Goal: Transaction & Acquisition: Purchase product/service

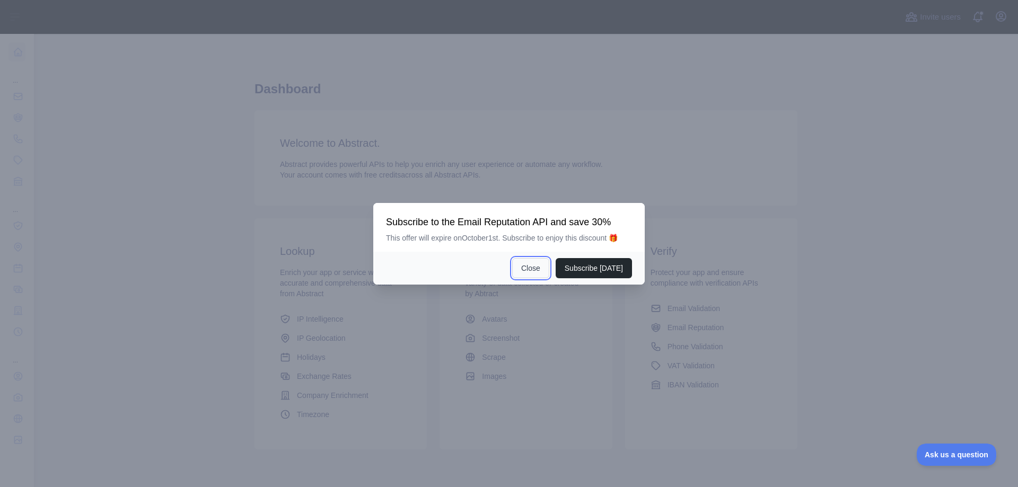
click at [540, 267] on button "Close" at bounding box center [530, 268] width 37 height 20
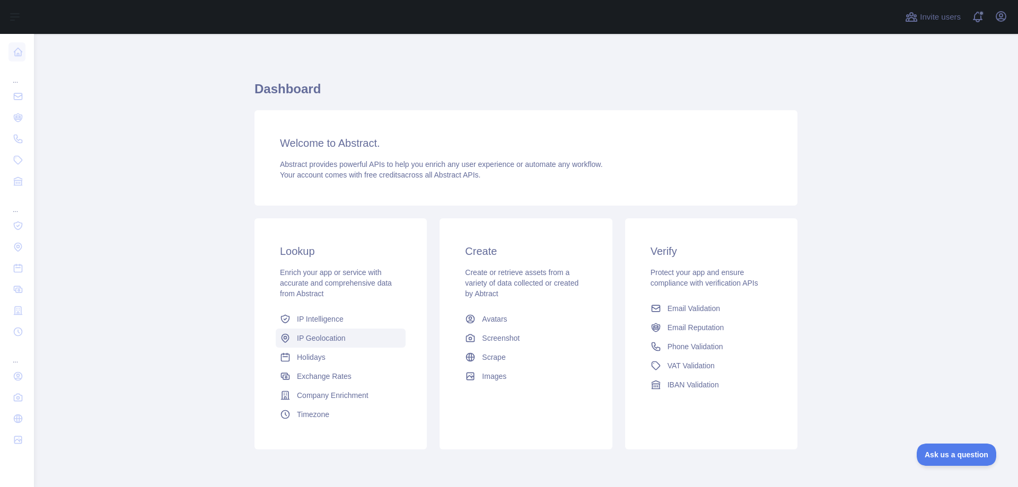
click at [323, 337] on span "IP Geolocation" at bounding box center [321, 338] width 49 height 11
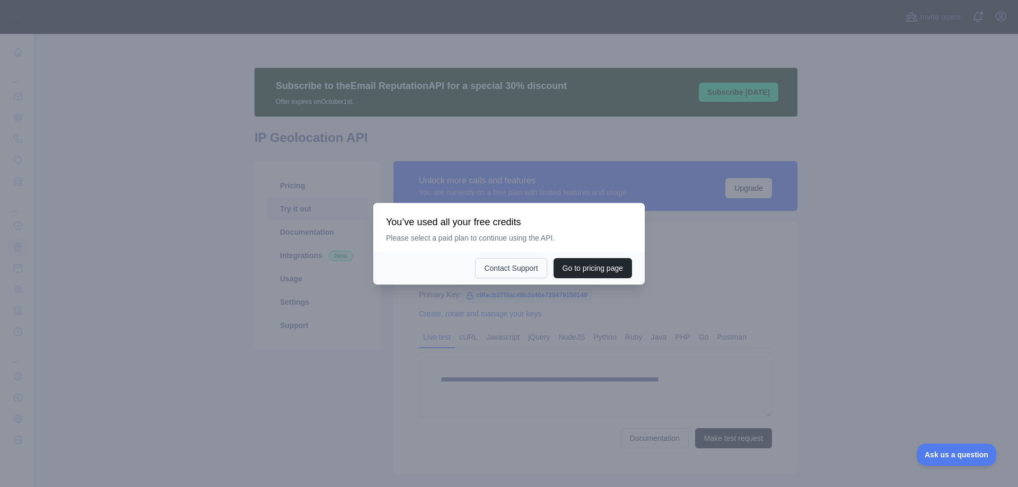
type textarea "**********"
click at [502, 272] on button "Contact Support" at bounding box center [511, 268] width 72 height 20
click at [579, 269] on button "Go to pricing page" at bounding box center [593, 268] width 78 height 20
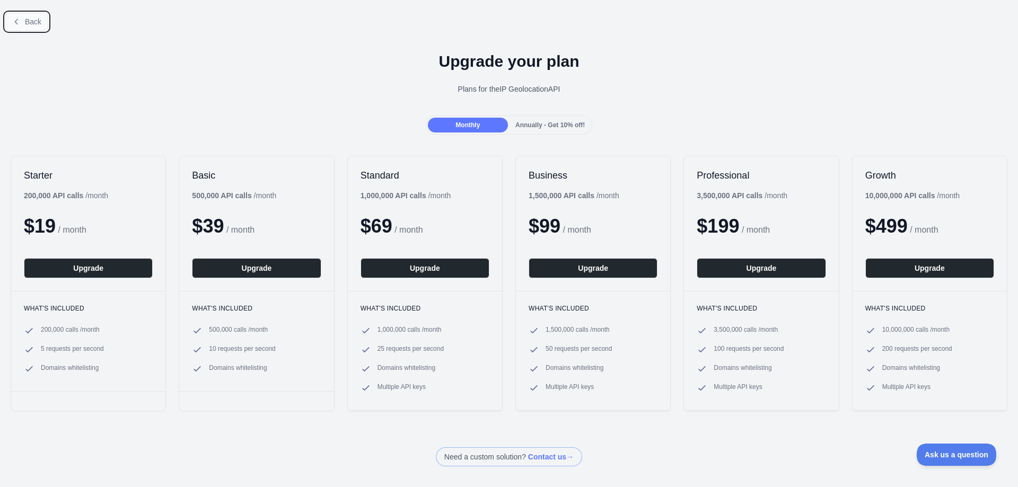
click at [21, 23] on button "Back" at bounding box center [26, 22] width 43 height 18
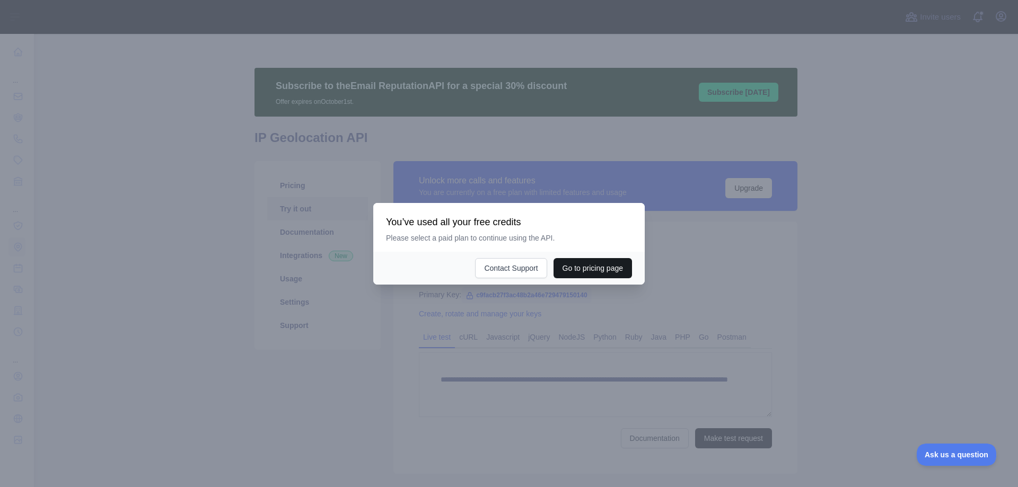
click at [569, 266] on button "Go to pricing page" at bounding box center [593, 268] width 78 height 20
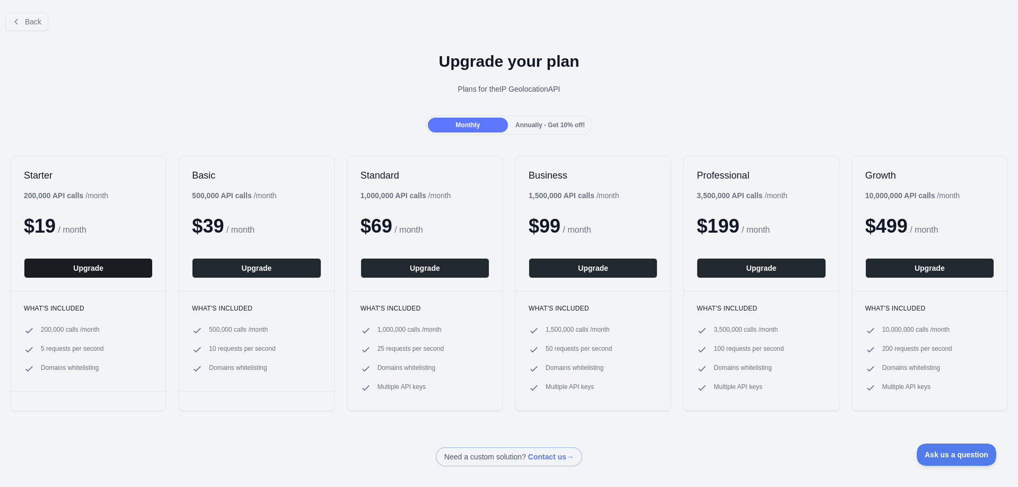
click at [80, 273] on button "Upgrade" at bounding box center [88, 268] width 129 height 20
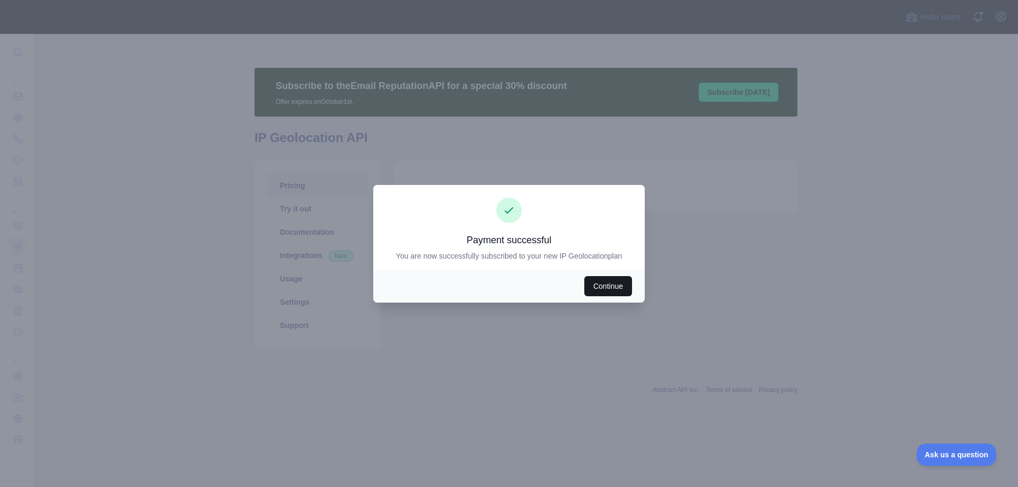
click at [618, 281] on button "Continue" at bounding box center [608, 286] width 48 height 20
click at [602, 291] on button "Continue" at bounding box center [608, 286] width 48 height 20
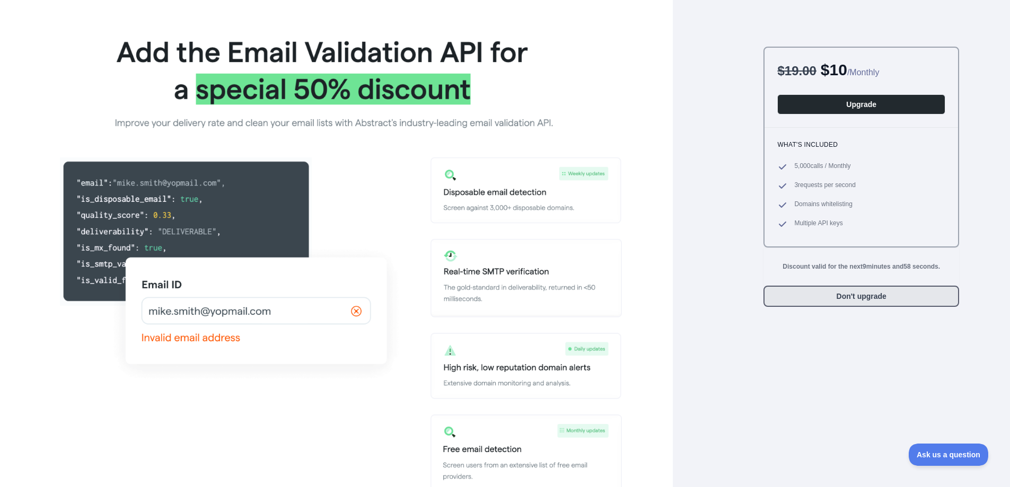
click at [829, 300] on button "Don't upgrade" at bounding box center [862, 296] width 196 height 21
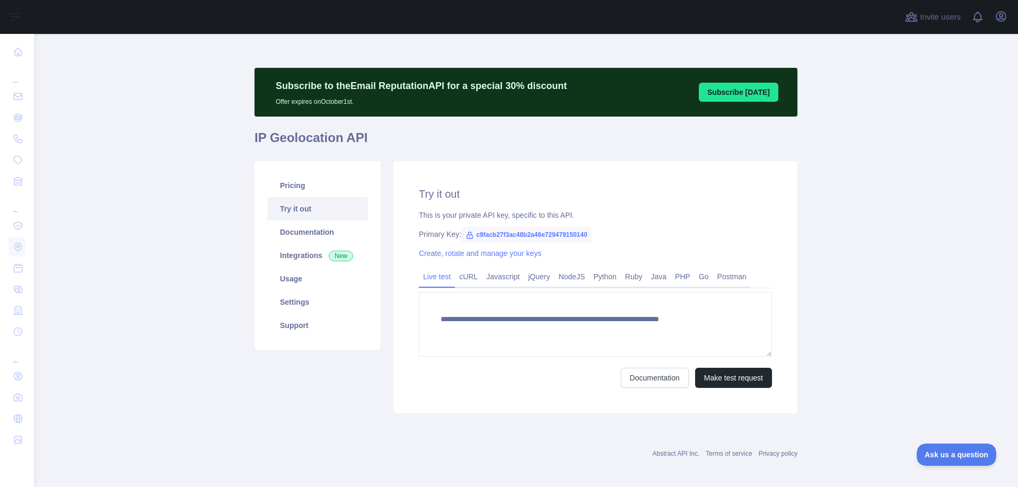
type textarea "**********"
click at [298, 301] on link "Settings" at bounding box center [317, 302] width 101 height 23
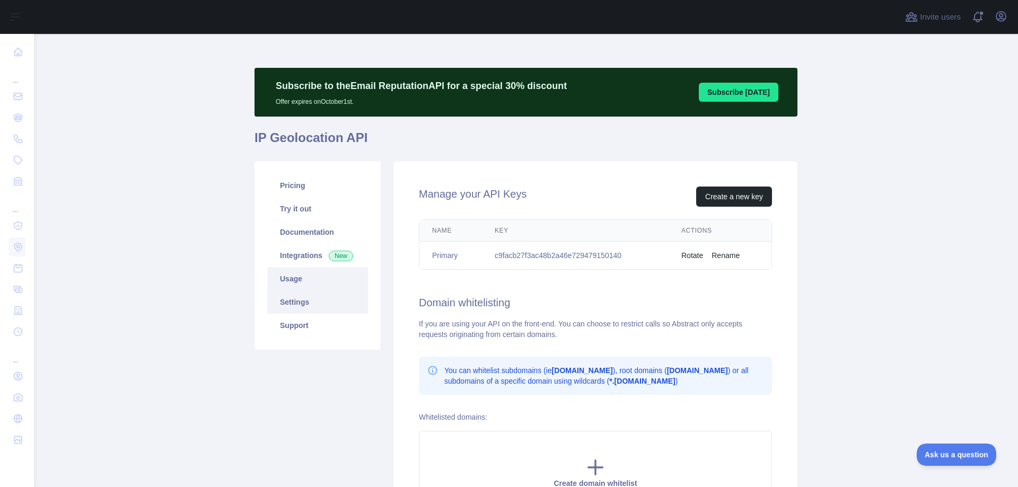
click at [289, 280] on link "Usage" at bounding box center [317, 278] width 101 height 23
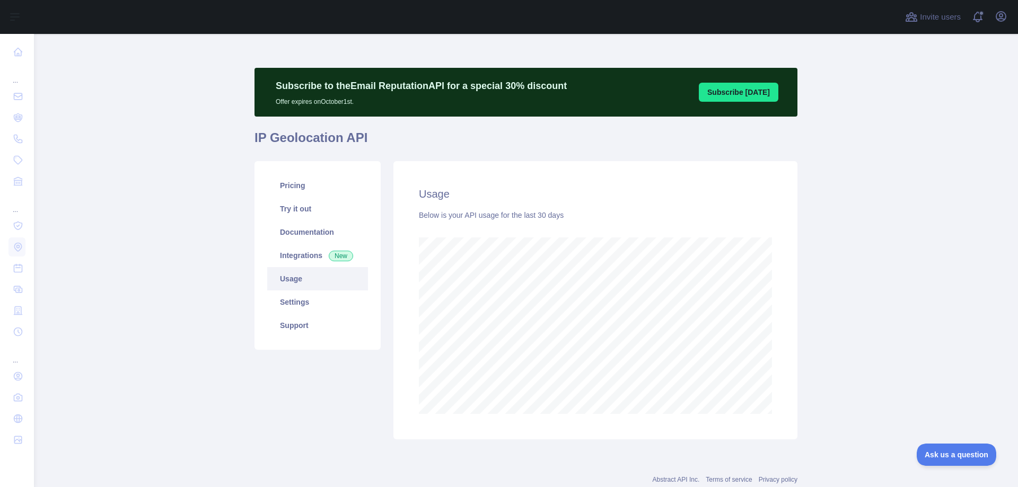
scroll to position [453, 976]
click at [293, 258] on link "Integrations New" at bounding box center [317, 255] width 101 height 23
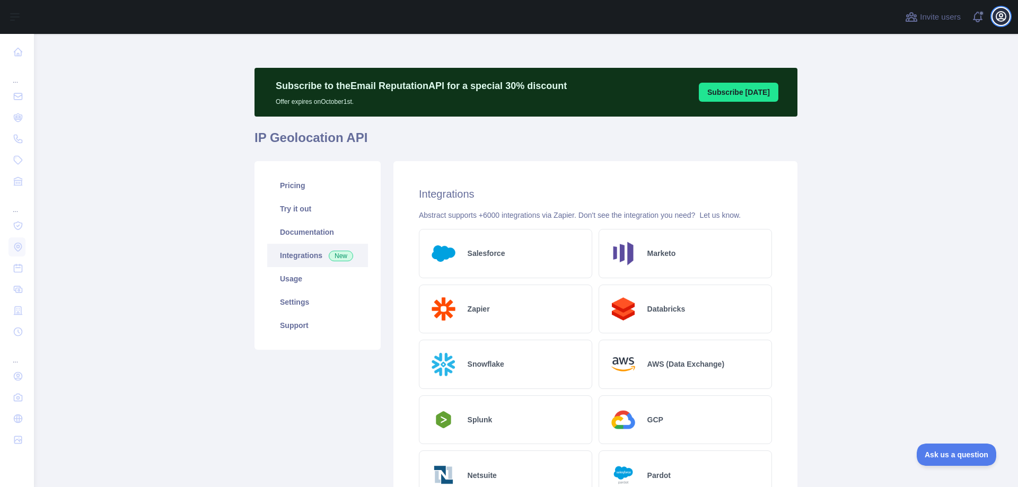
click at [997, 21] on icon "button" at bounding box center [1001, 16] width 13 height 13
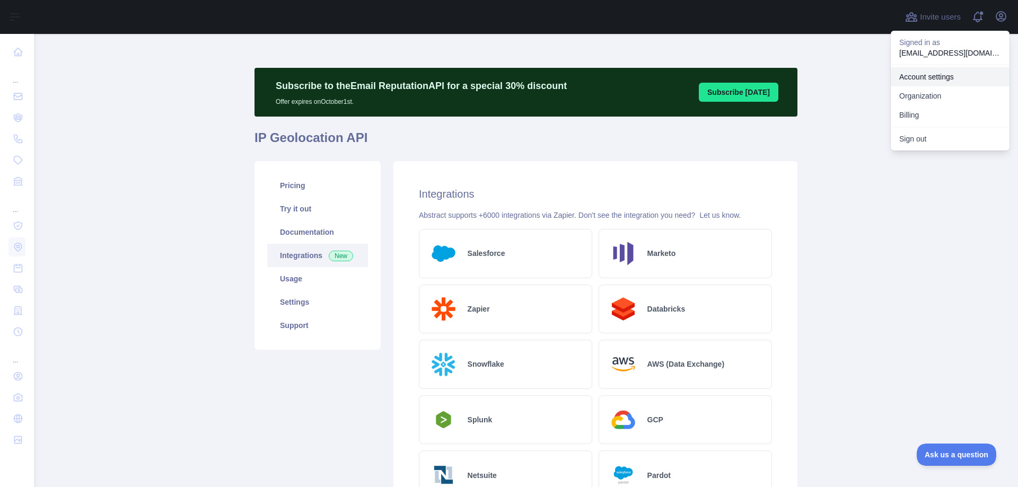
click at [940, 80] on link "Account settings" at bounding box center [950, 76] width 119 height 19
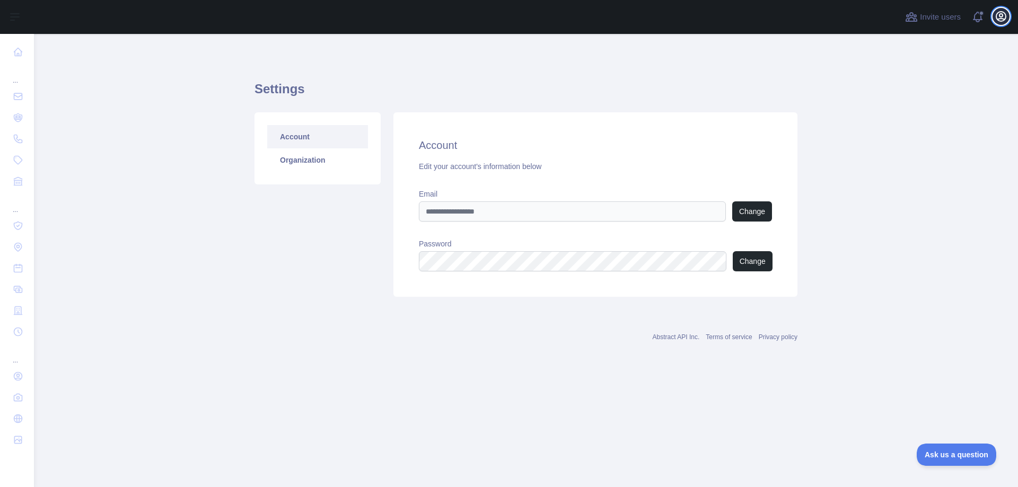
click at [1004, 15] on icon "button" at bounding box center [1001, 16] width 13 height 13
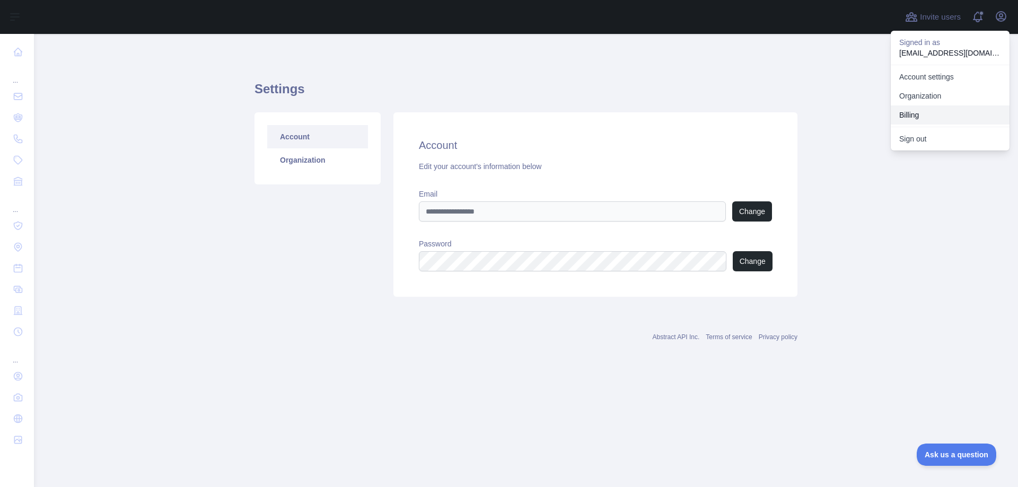
click at [930, 109] on button "Billing" at bounding box center [950, 115] width 119 height 19
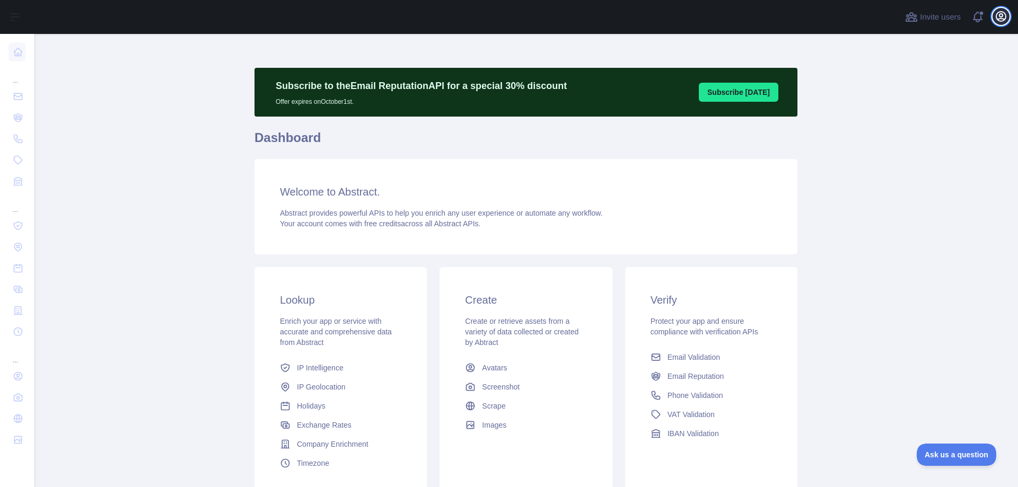
click at [1004, 19] on icon "button" at bounding box center [1001, 16] width 13 height 13
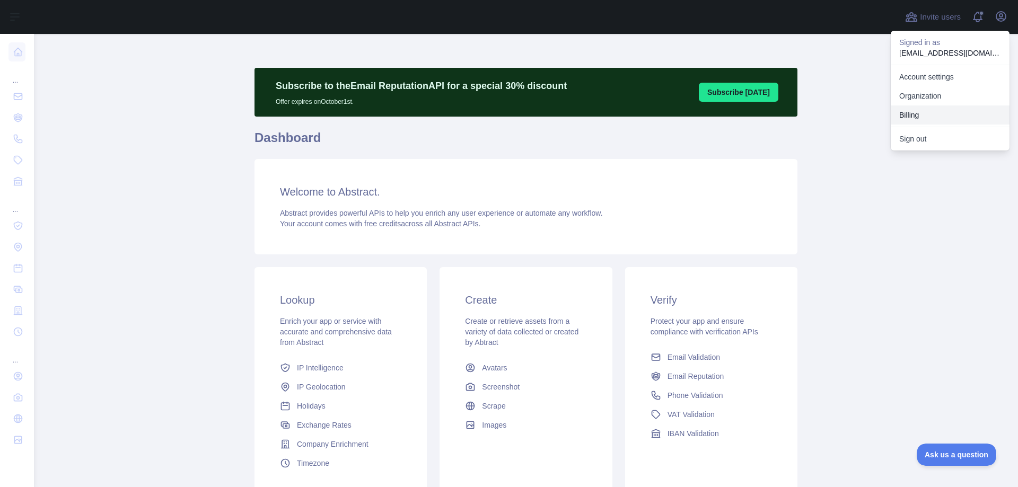
click at [946, 112] on button "Billing" at bounding box center [950, 115] width 119 height 19
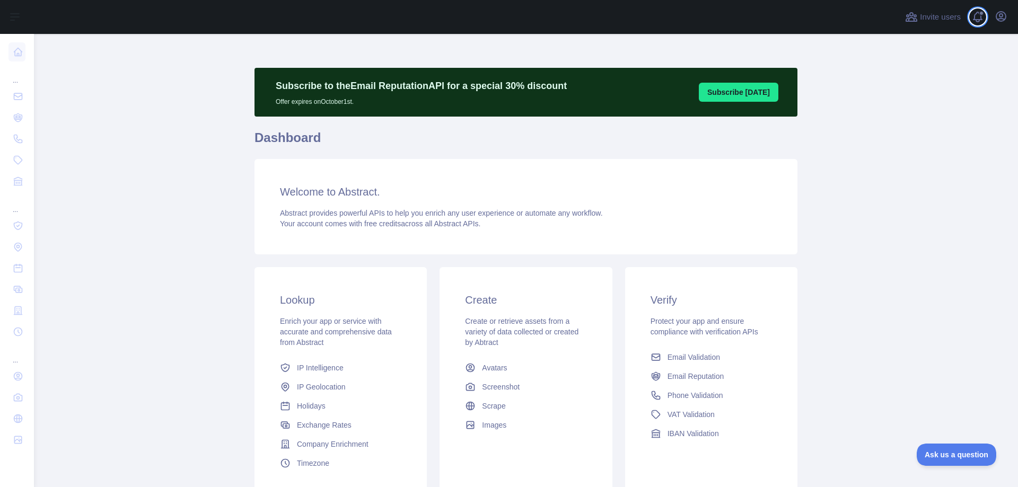
click at [993, 12] on div "Invite users View notifications Open user menu" at bounding box center [956, 17] width 107 height 34
click at [322, 383] on span "IP Geolocation" at bounding box center [321, 387] width 49 height 11
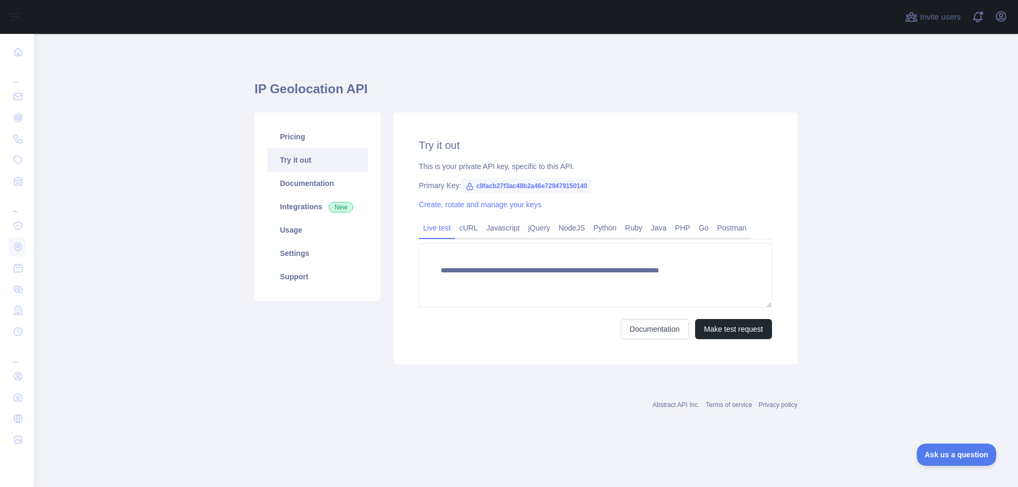
type textarea "**********"
